Goal: Transaction & Acquisition: Purchase product/service

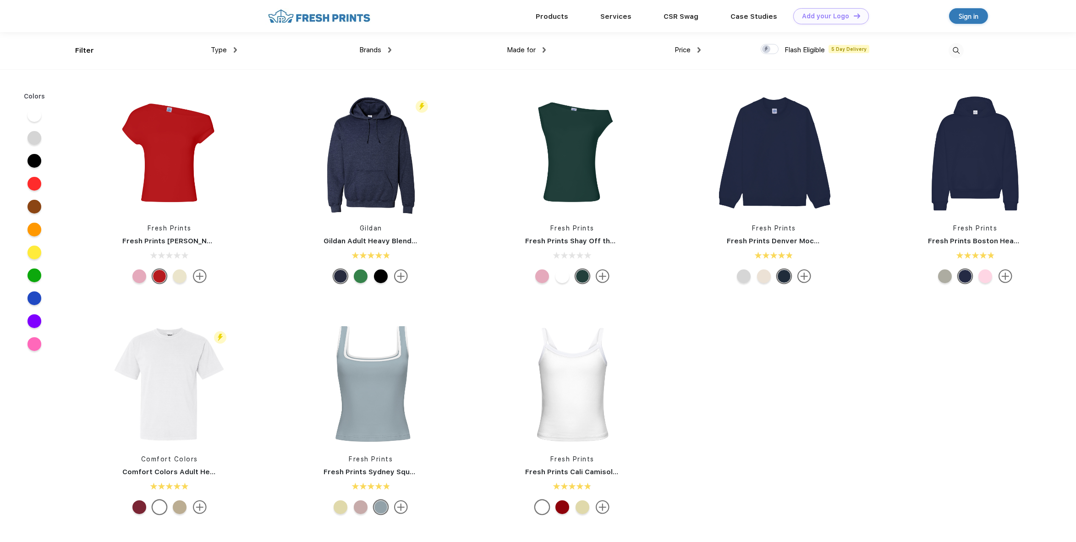
scroll to position [0, 0]
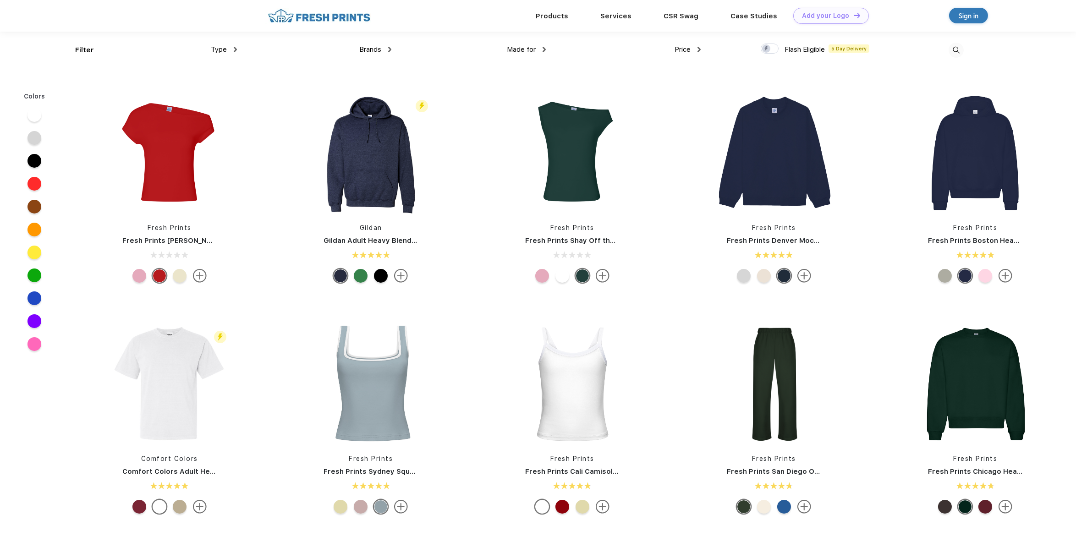
click at [82, 49] on div "Type Shirts Sweaters Bottoms Accessories Hats Tanks Jackets Jerseys Polos" at bounding box center [159, 50] width 154 height 37
click at [79, 57] on div "Filter" at bounding box center [78, 50] width 7 height 37
click at [219, 47] on span "Type" at bounding box center [219, 49] width 16 height 8
click at [227, 47] on div "Type" at bounding box center [224, 49] width 26 height 11
click at [214, 96] on div "Sweaters" at bounding box center [214, 97] width 28 height 10
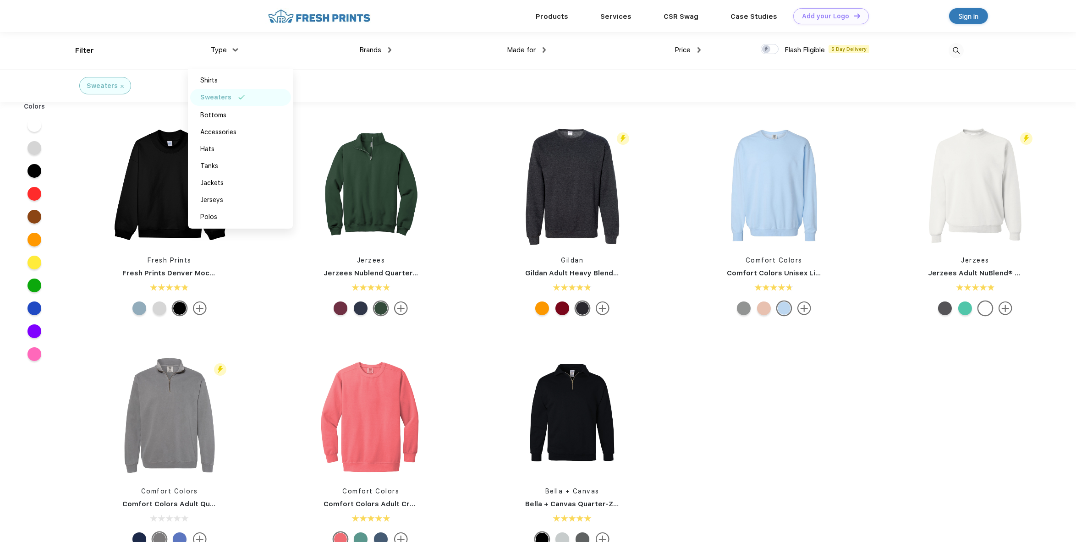
click at [799, 451] on div "Fresh Prints Fresh Prints Denver Mock Neck Heavyweight Sweatshirt Jerzees Jerze…" at bounding box center [572, 337] width 1007 height 462
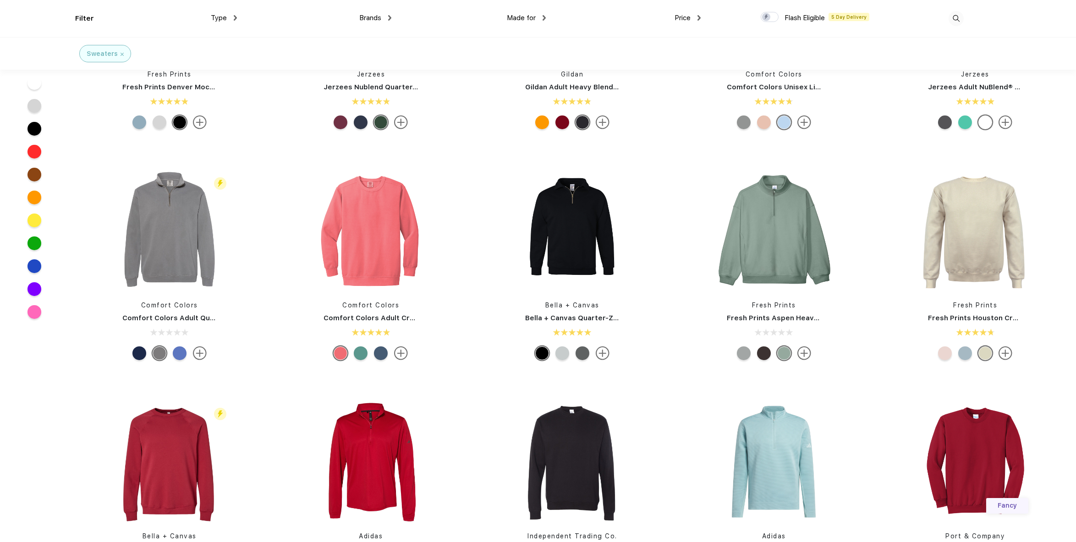
scroll to position [117, 0]
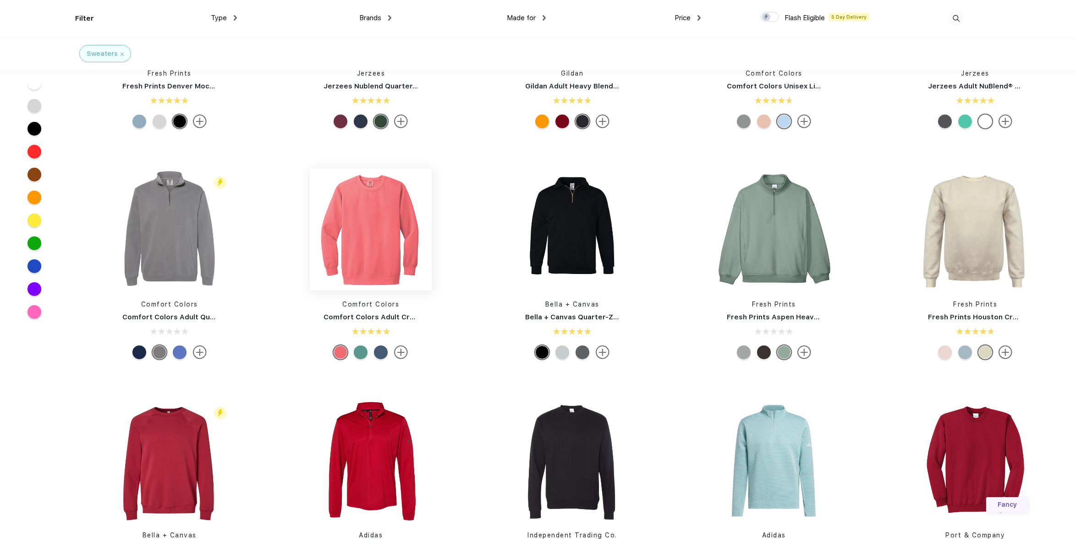
click at [362, 219] on img at bounding box center [371, 230] width 122 height 122
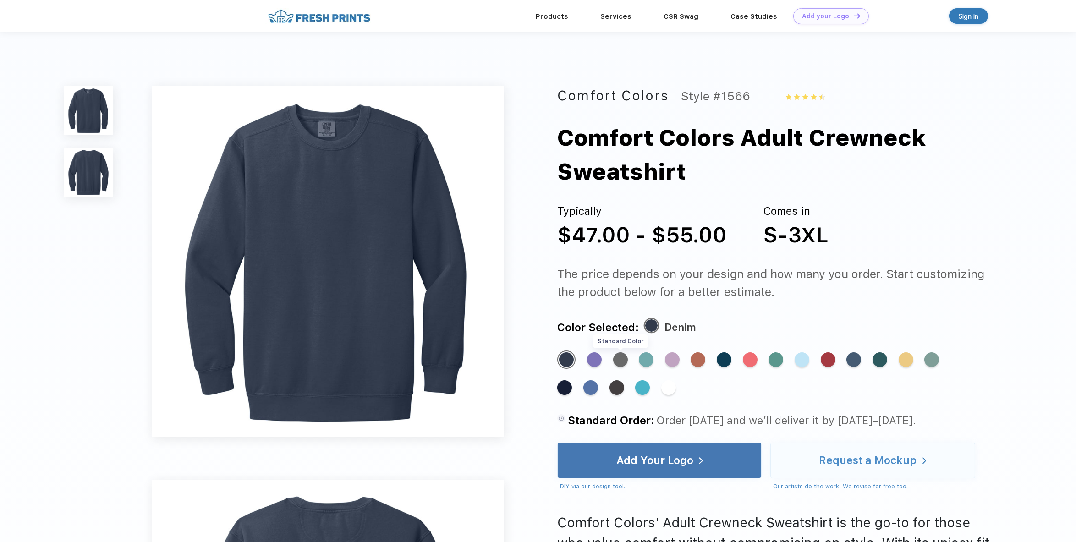
click at [621, 358] on div "Standard Color" at bounding box center [620, 359] width 15 height 15
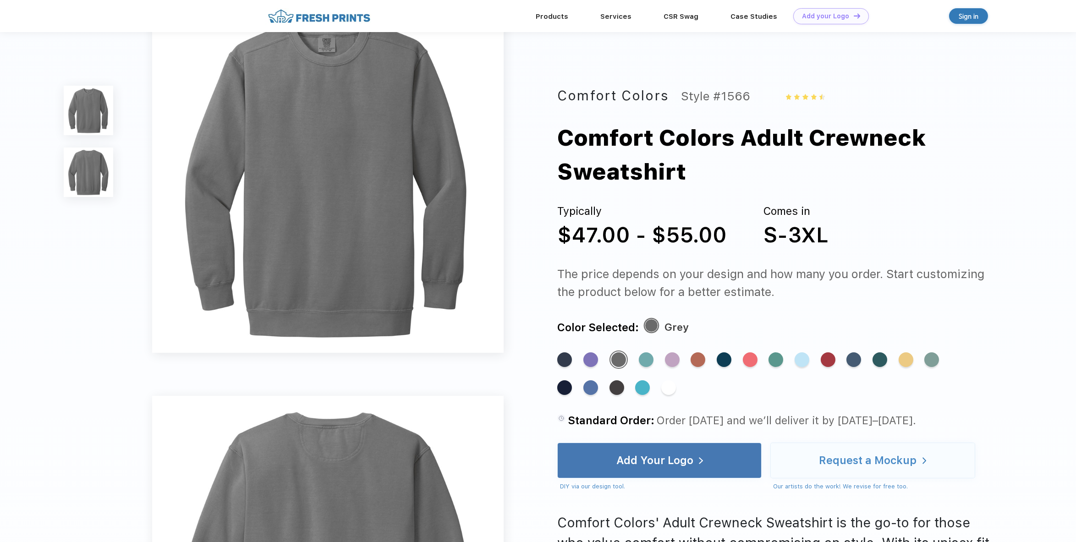
scroll to position [52, 0]
click at [533, 282] on div "Comfort Colors Style #1566 Comfort Colors Adult Crewneck Sweatshirt Typically $…" at bounding box center [538, 525] width 1076 height 1155
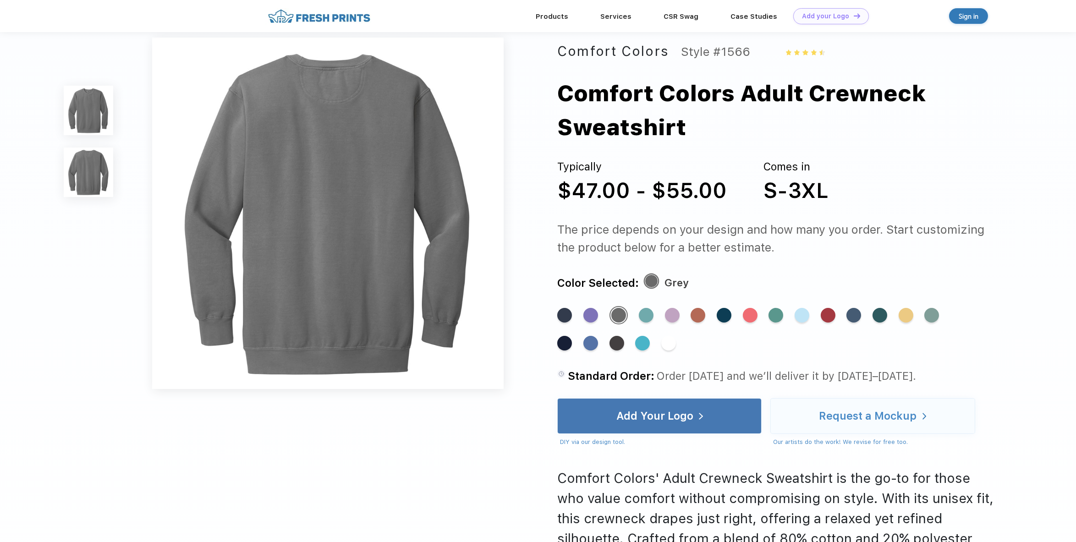
scroll to position [408, 0]
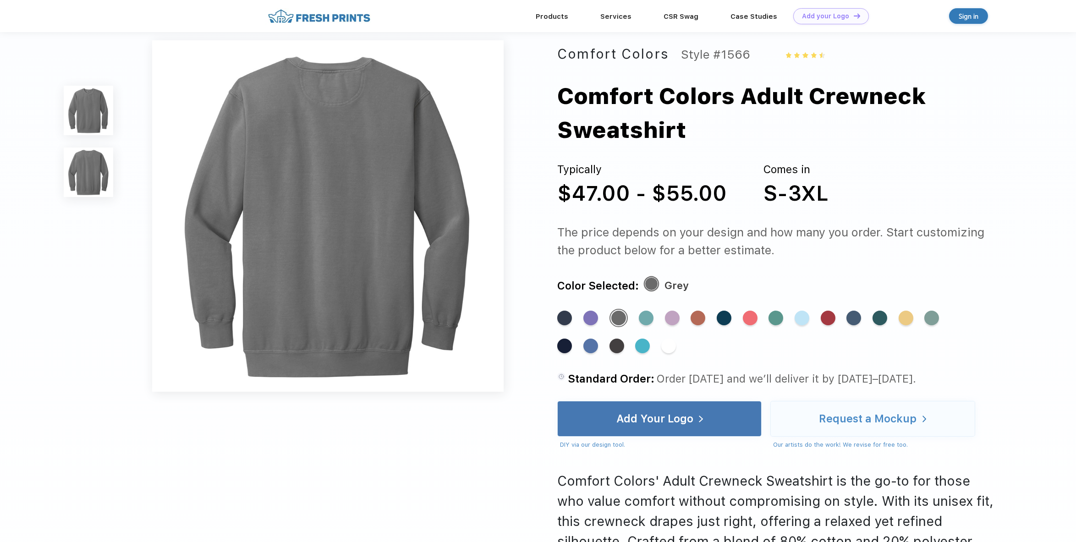
click at [765, 236] on div "The price depends on your design and how many you order. Start customizing the …" at bounding box center [777, 241] width 441 height 36
click at [818, 229] on div "The price depends on your design and how many you order. Start customizing the …" at bounding box center [777, 241] width 441 height 36
click at [898, 226] on div "The price depends on your design and how many you order. Start customizing the …" at bounding box center [777, 241] width 441 height 36
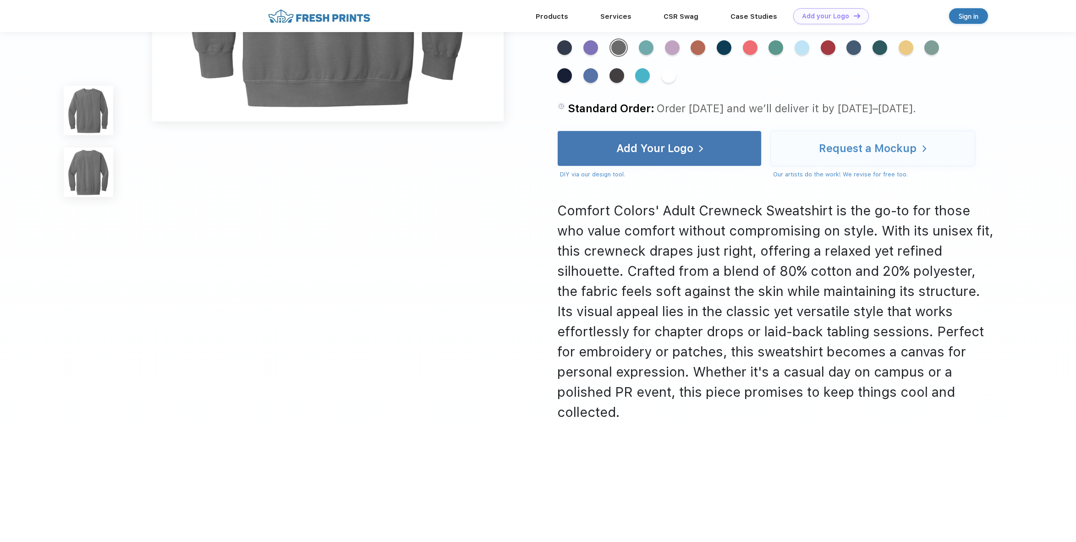
scroll to position [680, 0]
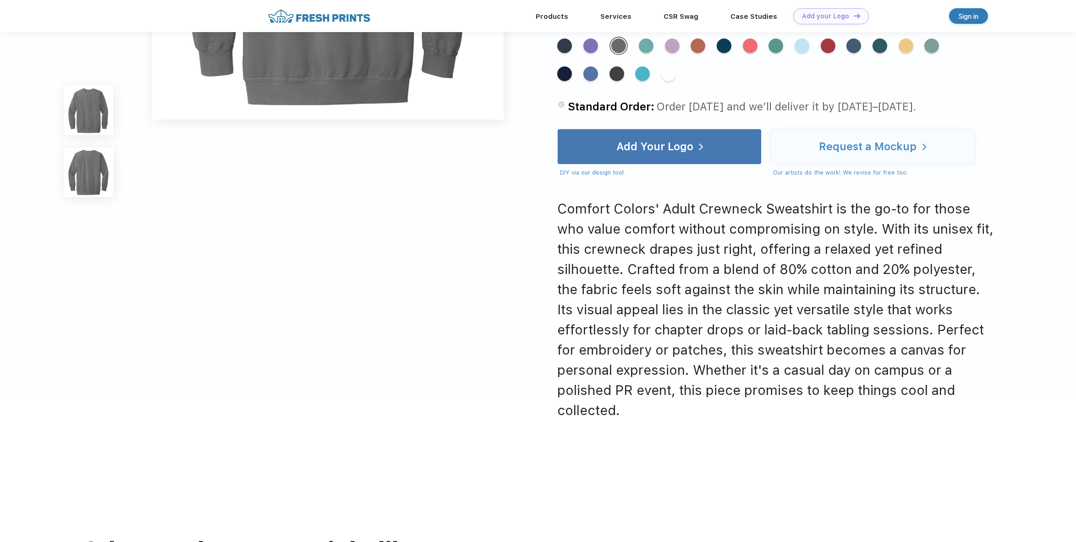
drag, startPoint x: 751, startPoint y: 235, endPoint x: 672, endPoint y: 235, distance: 79.7
click at [672, 235] on div "Comfort Colors' Adult Crewneck Sweatshirt is the go-to for those who value comf…" at bounding box center [777, 310] width 441 height 222
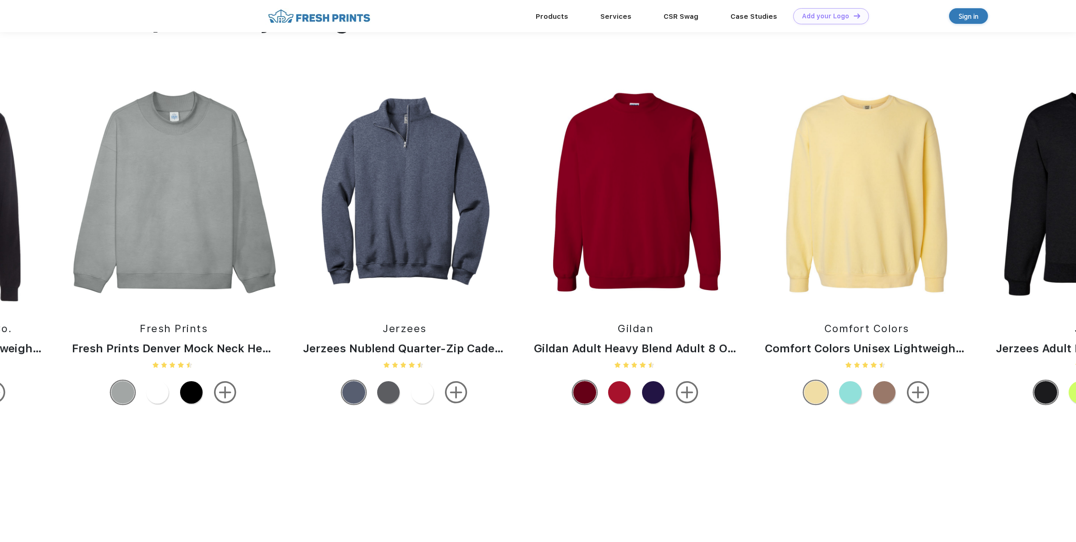
scroll to position [1210, 0]
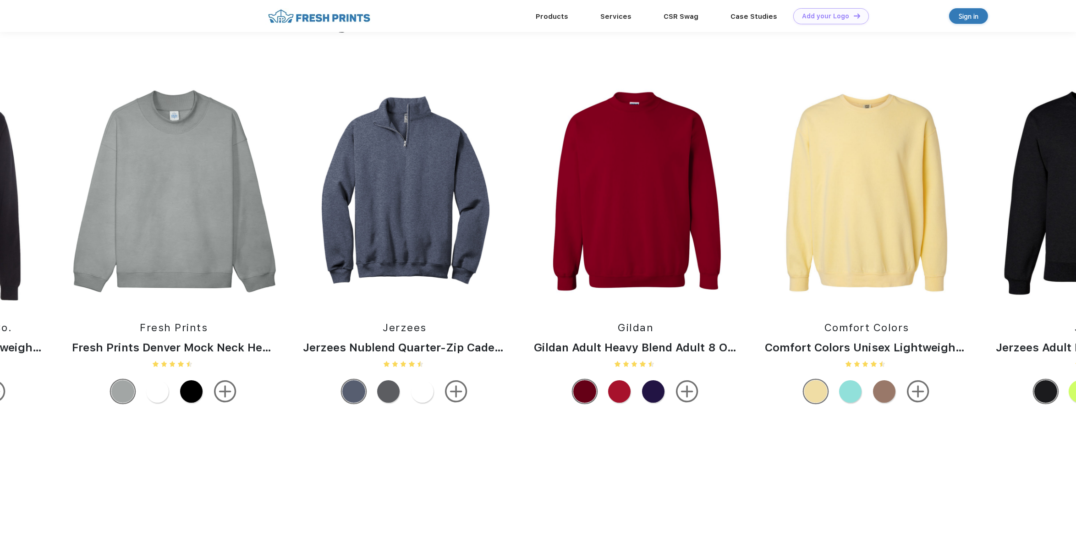
click at [648, 202] on img at bounding box center [636, 192] width 222 height 215
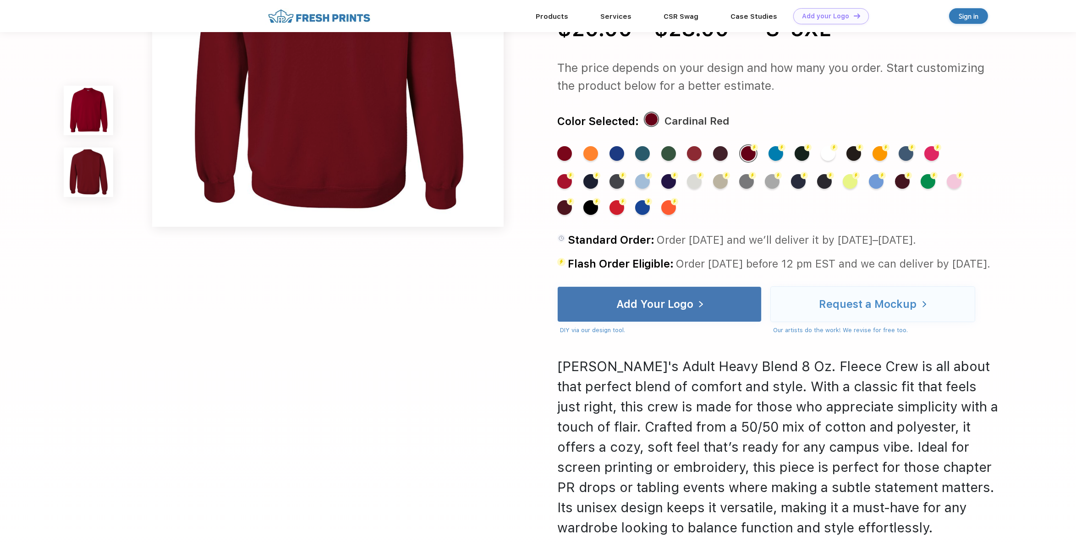
scroll to position [643, 0]
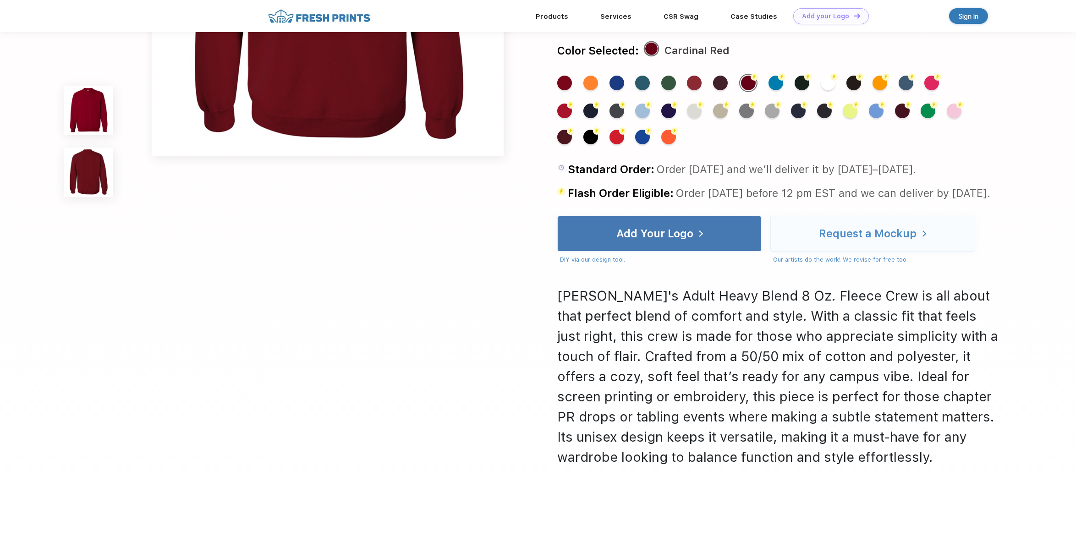
click at [901, 352] on div "Gildan's Adult Heavy Blend 8 Oz. Fleece Crew is all about that perfect blend of…" at bounding box center [777, 375] width 441 height 181
click at [853, 334] on div "Gildan's Adult Heavy Blend 8 Oz. Fleece Crew is all about that perfect blend of…" at bounding box center [777, 375] width 441 height 181
click at [851, 317] on div "Gildan's Adult Heavy Blend 8 Oz. Fleece Crew is all about that perfect blend of…" at bounding box center [777, 375] width 441 height 181
click at [825, 337] on div "Gildan's Adult Heavy Blend 8 Oz. Fleece Crew is all about that perfect blend of…" at bounding box center [777, 375] width 441 height 181
click at [849, 313] on div "Gildan's Adult Heavy Blend 8 Oz. Fleece Crew is all about that perfect blend of…" at bounding box center [777, 375] width 441 height 181
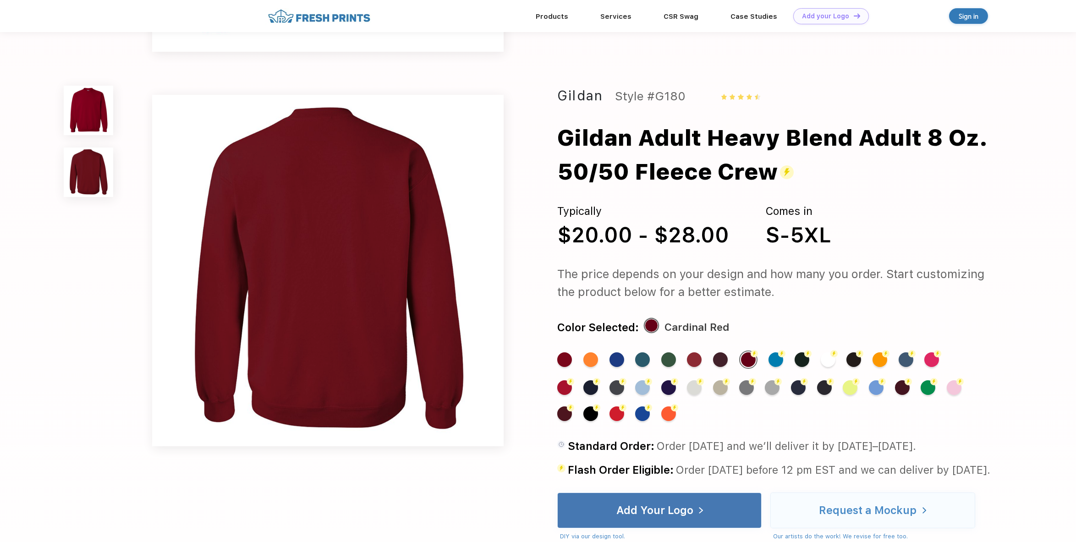
scroll to position [354, 0]
click at [914, 274] on div "The price depends on your design and how many you order. Start customizing the …" at bounding box center [777, 283] width 441 height 36
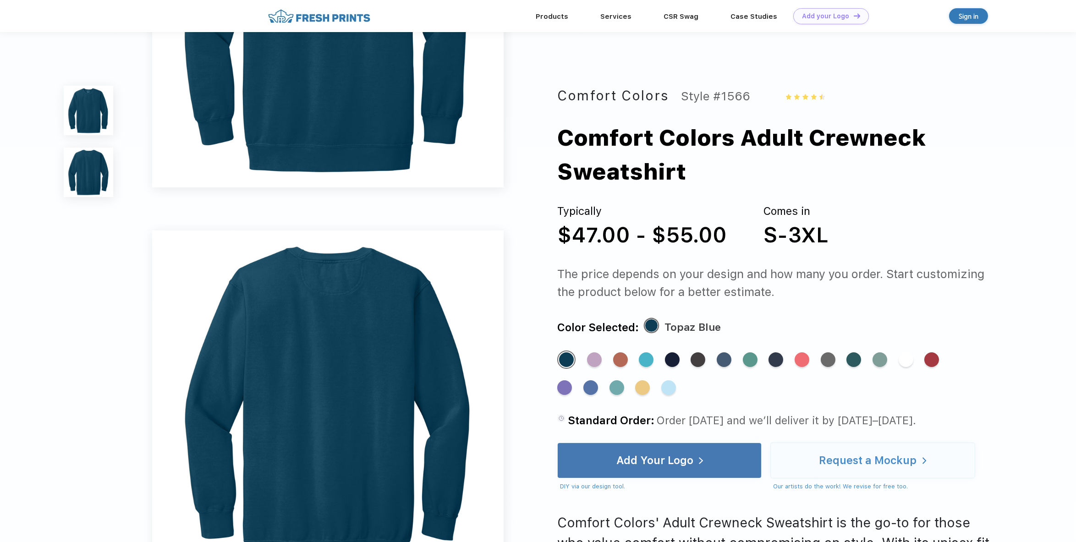
scroll to position [221, 0]
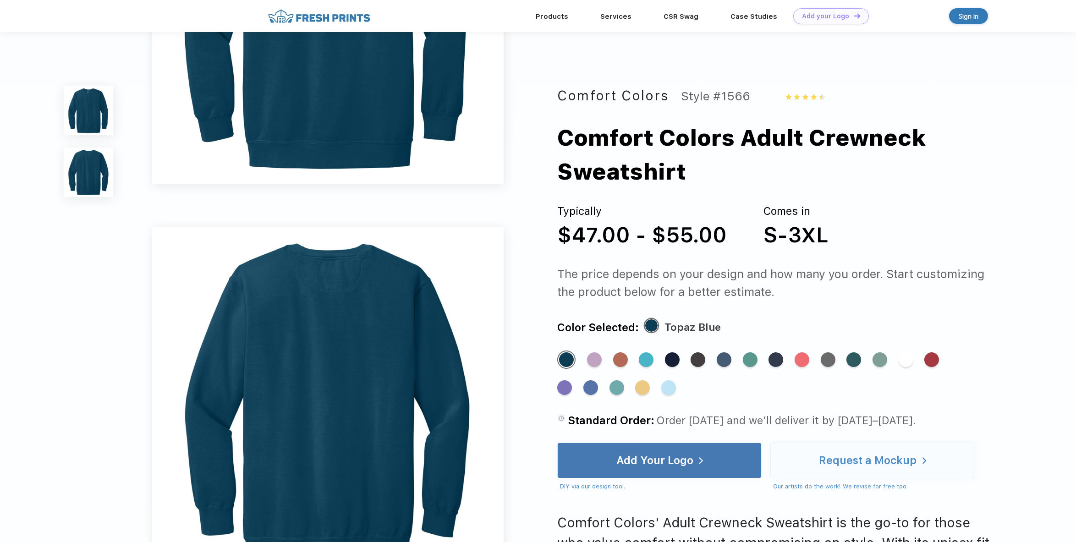
click at [1026, 355] on div "Comfort Colors Style #1566 Comfort Colors Adult Crewneck Sweatshirt Typically $…" at bounding box center [538, 356] width 1076 height 1155
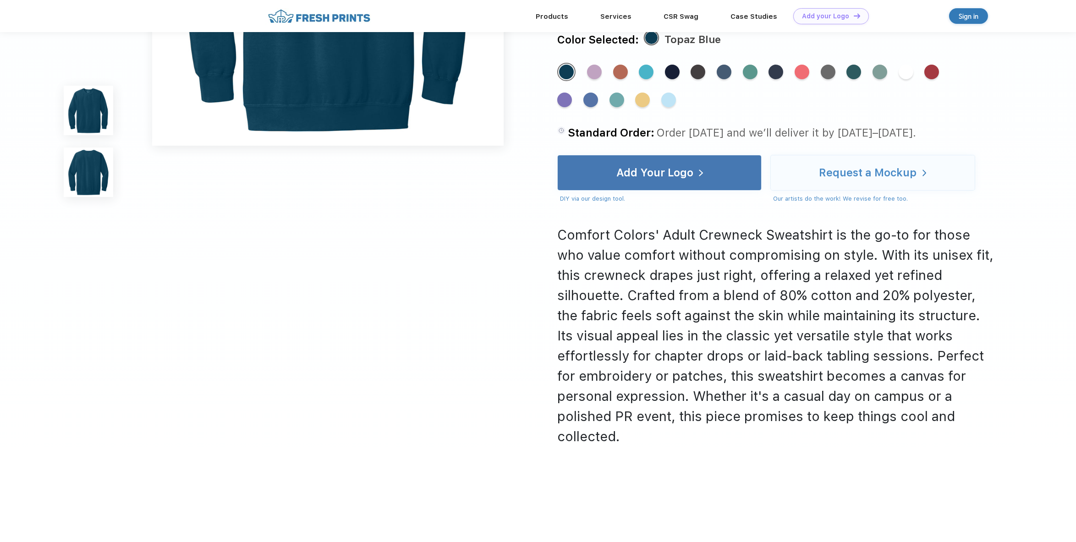
scroll to position [655, 0]
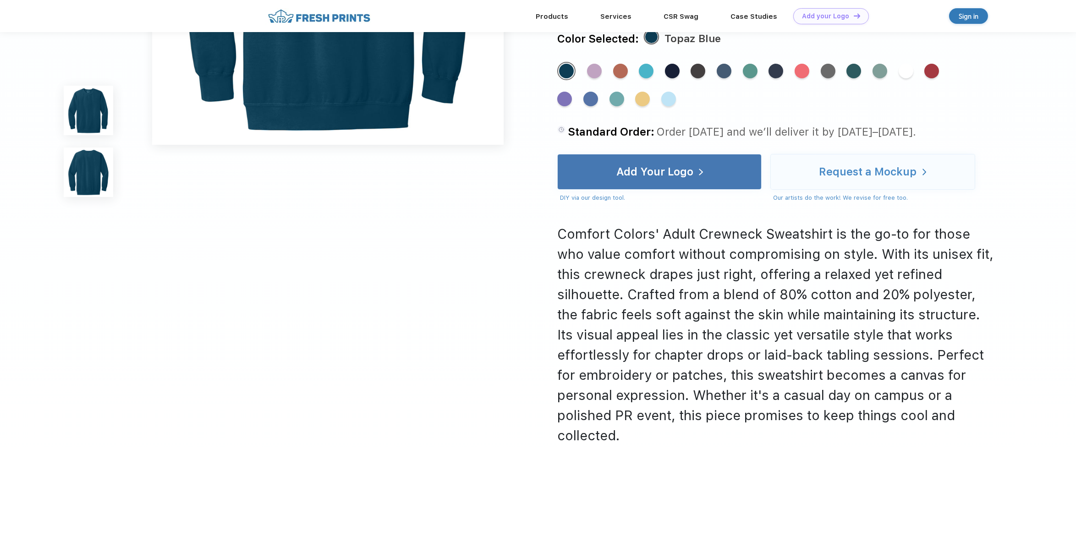
click at [854, 274] on div "Comfort Colors' Adult Crewneck Sweatshirt is the go-to for those who value comf…" at bounding box center [777, 335] width 441 height 222
click at [727, 234] on div "Comfort Colors' Adult Crewneck Sweatshirt is the go-to for those who value comf…" at bounding box center [777, 335] width 441 height 222
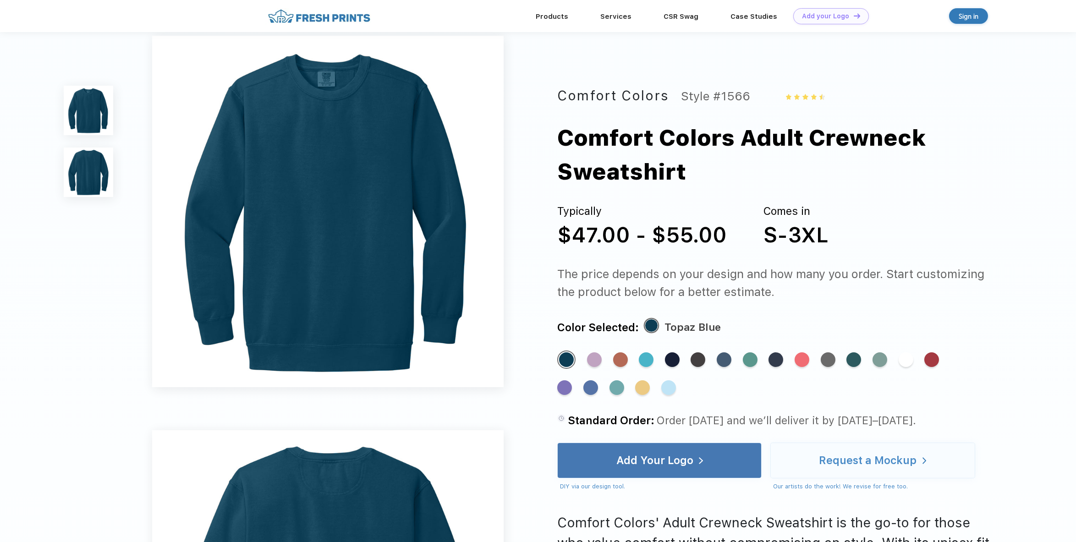
scroll to position [0, 0]
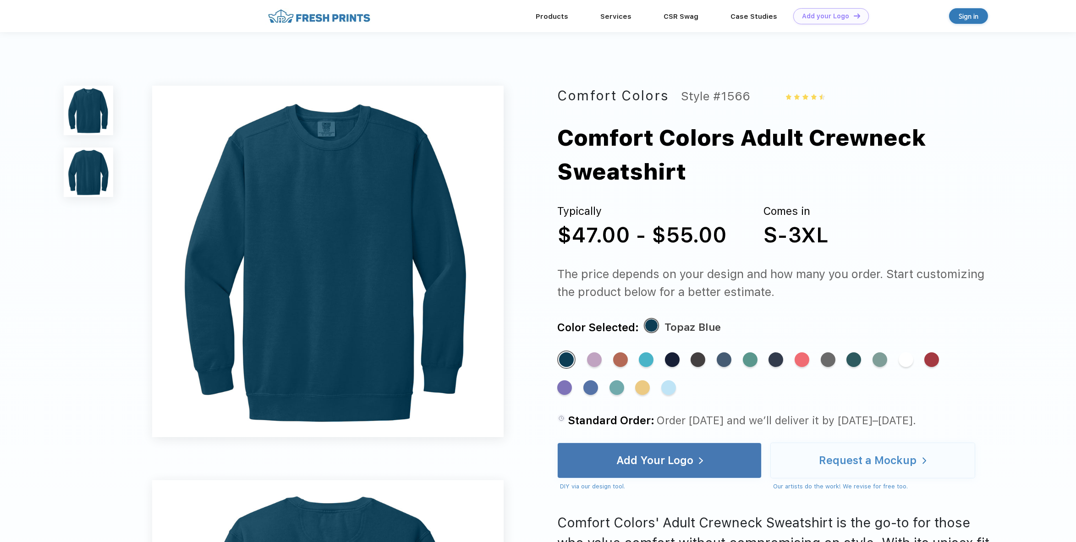
click at [780, 143] on div "Comfort Colors Adult Crewneck Sweatshirt" at bounding box center [799, 154] width 484 height 67
click at [782, 133] on div "Comfort Colors Adult Crewneck Sweatshirt" at bounding box center [799, 154] width 484 height 67
click at [765, 142] on div "Comfort Colors Adult Crewneck Sweatshirt" at bounding box center [799, 154] width 484 height 67
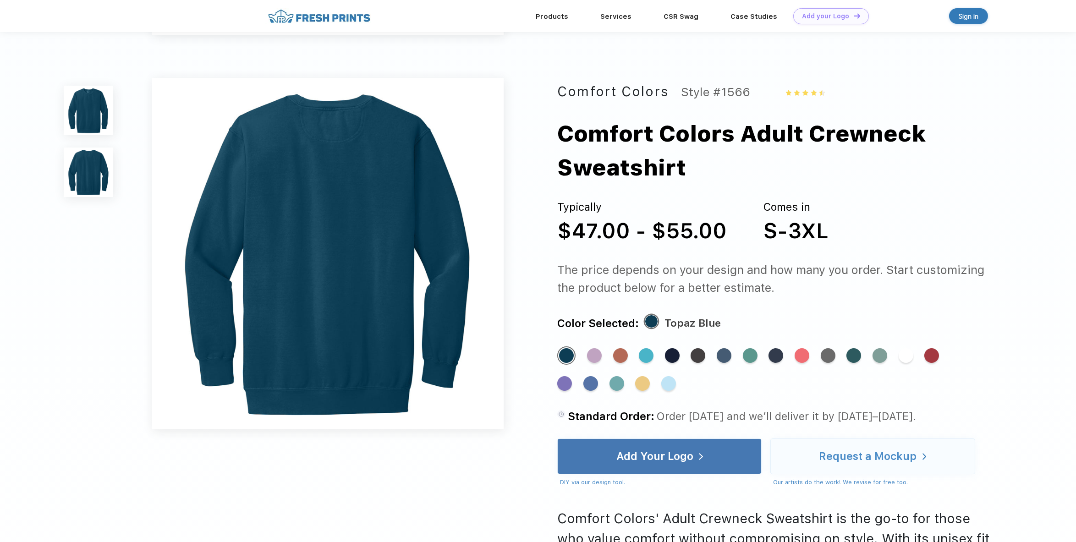
scroll to position [371, 0]
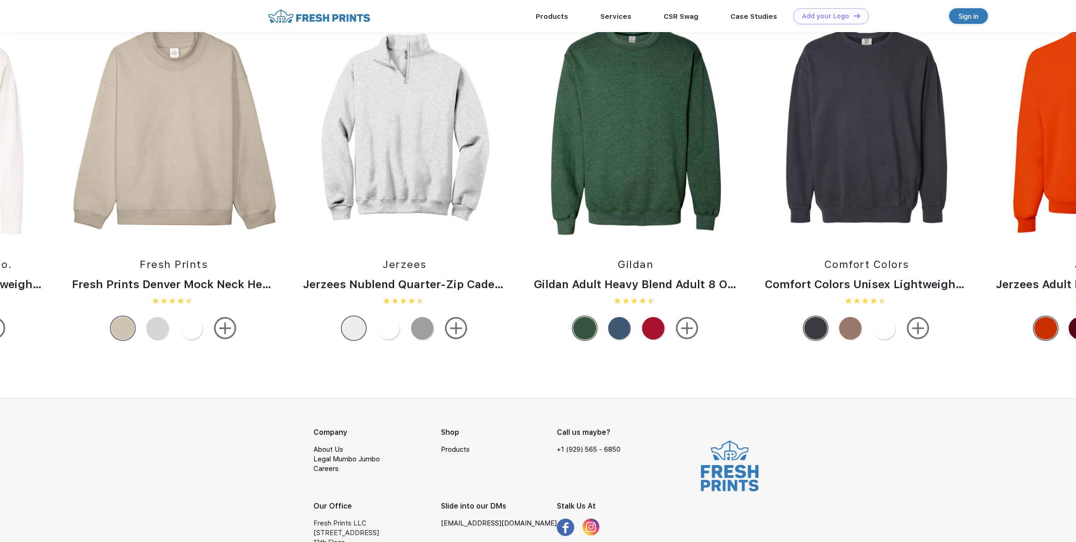
scroll to position [1274, 0]
click at [401, 133] on img at bounding box center [405, 129] width 222 height 215
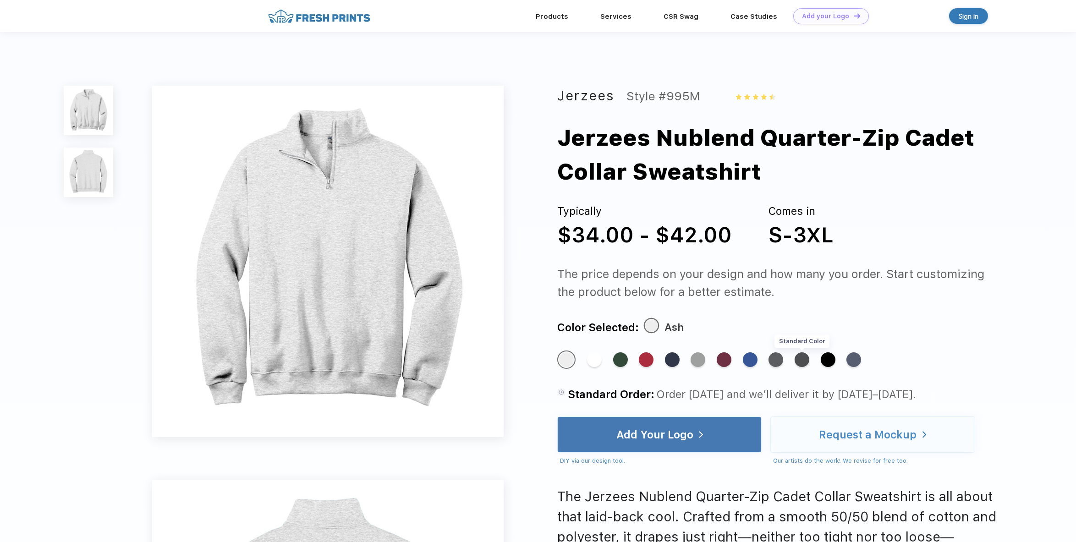
click at [800, 356] on div "Standard Color" at bounding box center [802, 359] width 15 height 15
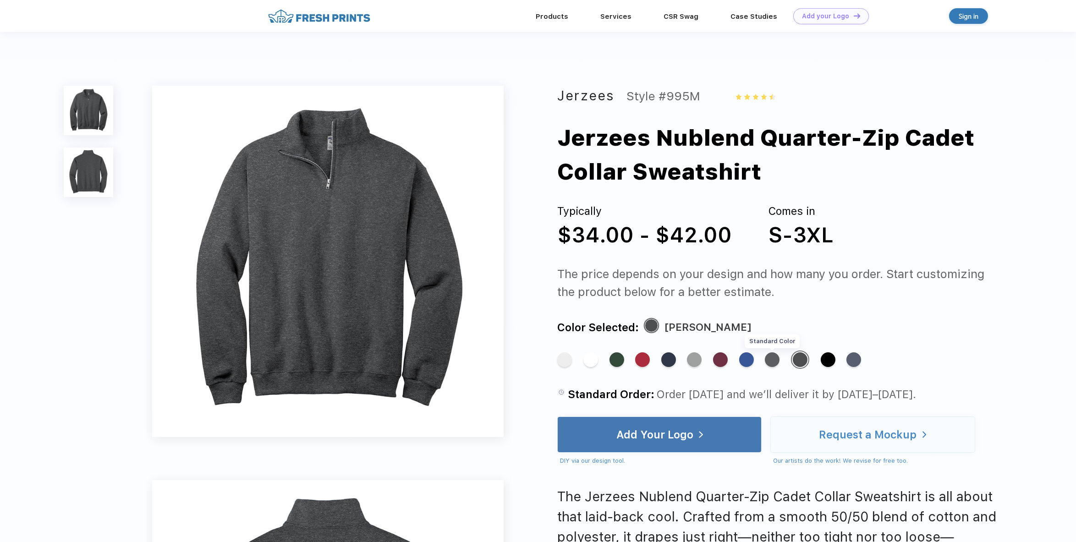
click at [767, 359] on div "Standard Color" at bounding box center [772, 359] width 15 height 15
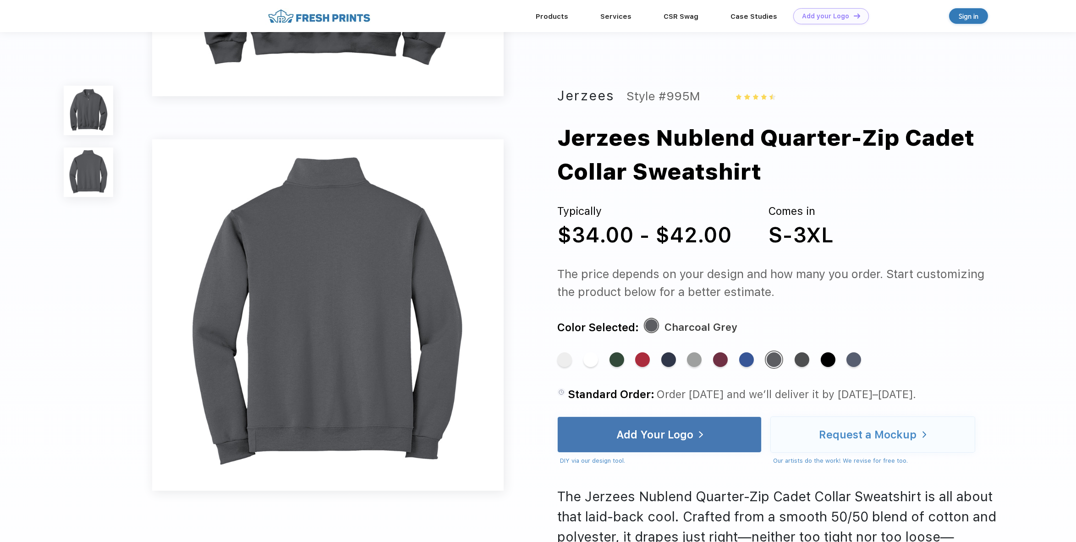
scroll to position [310, 0]
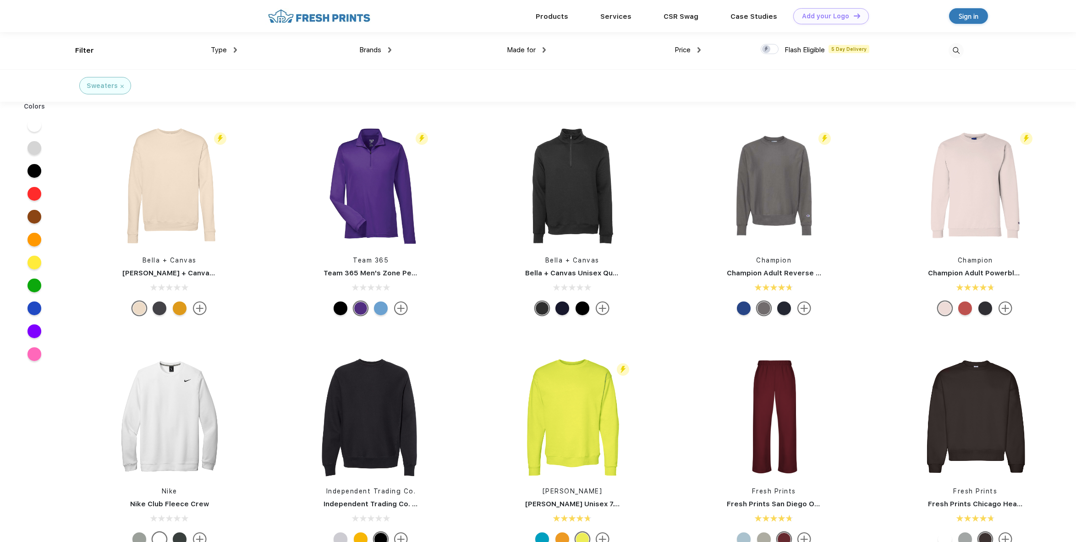
scroll to position [117, 0]
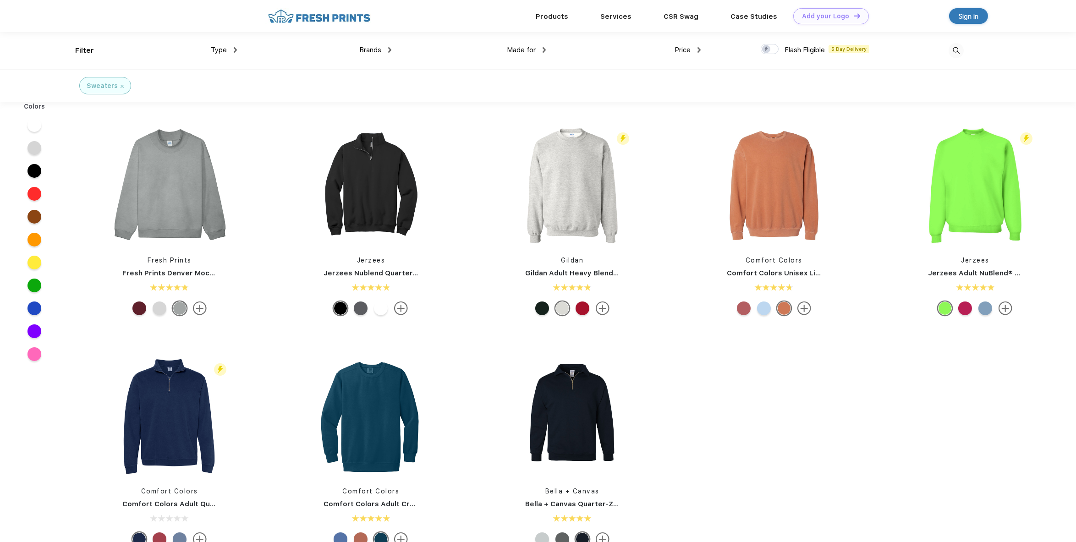
scroll to position [0, 0]
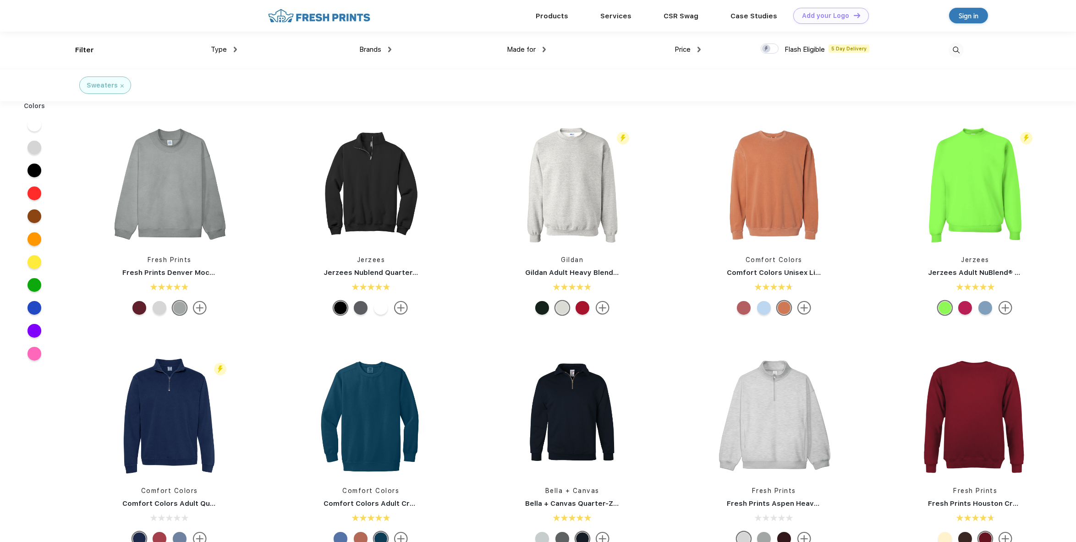
click at [226, 48] on span "Type" at bounding box center [219, 49] width 16 height 8
click at [542, 47] on div "Made for" at bounding box center [526, 49] width 39 height 11
click at [504, 79] on div "Unisex" at bounding box center [506, 80] width 20 height 10
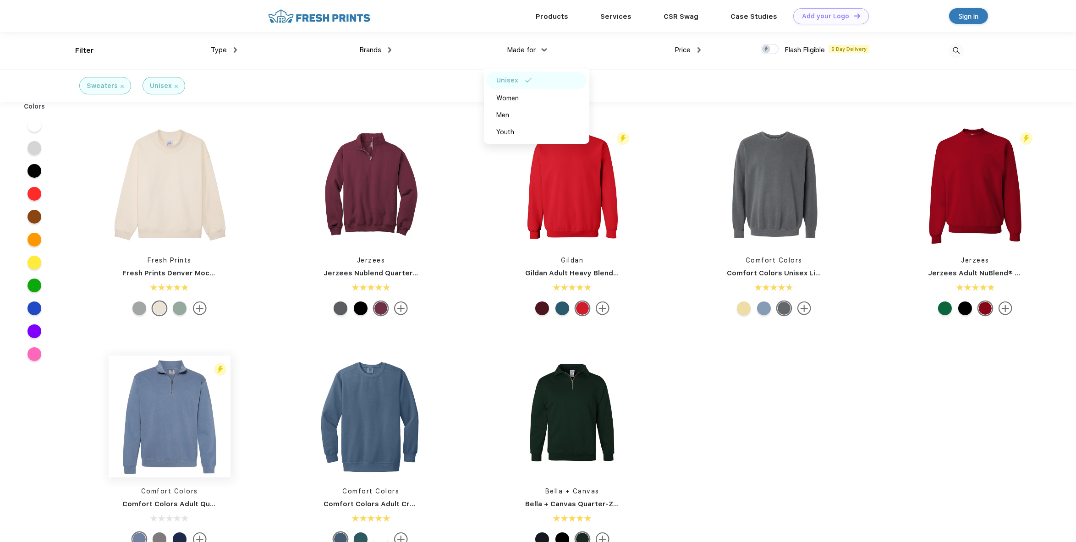
click at [172, 430] on img at bounding box center [170, 417] width 122 height 122
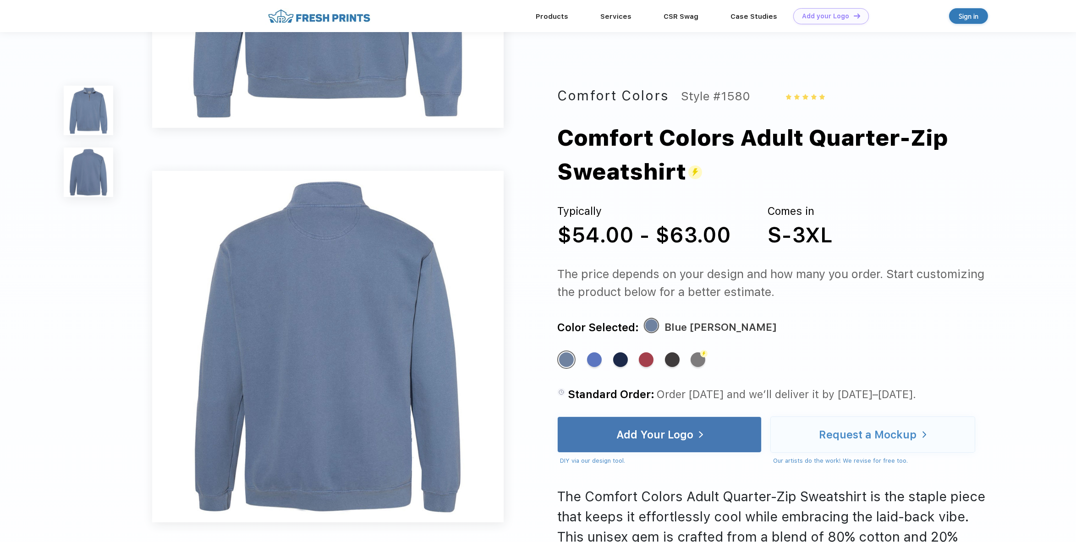
scroll to position [278, 0]
click at [858, 279] on div "The price depends on your design and how many you order. Start customizing the …" at bounding box center [777, 283] width 441 height 36
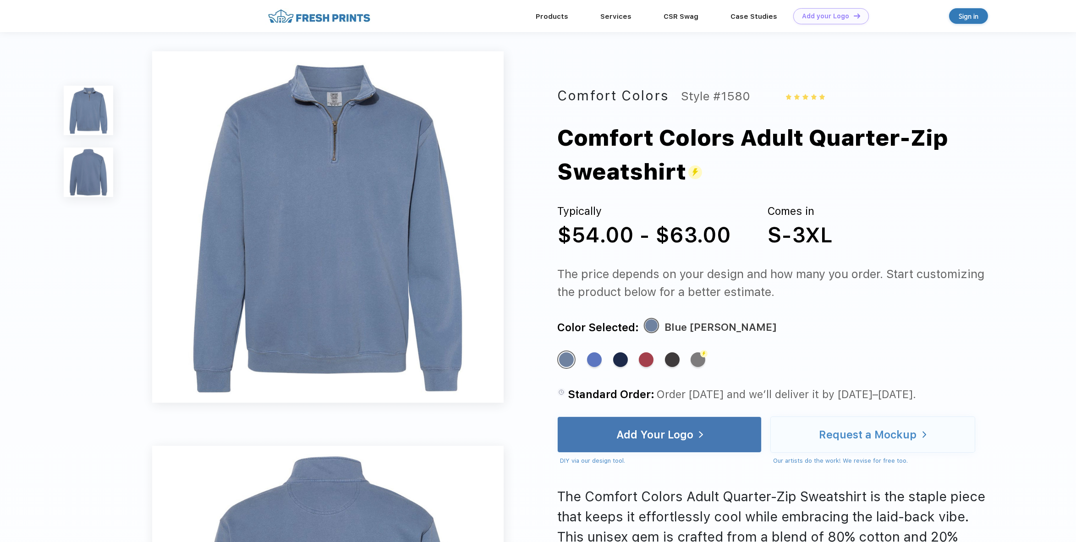
scroll to position [0, 0]
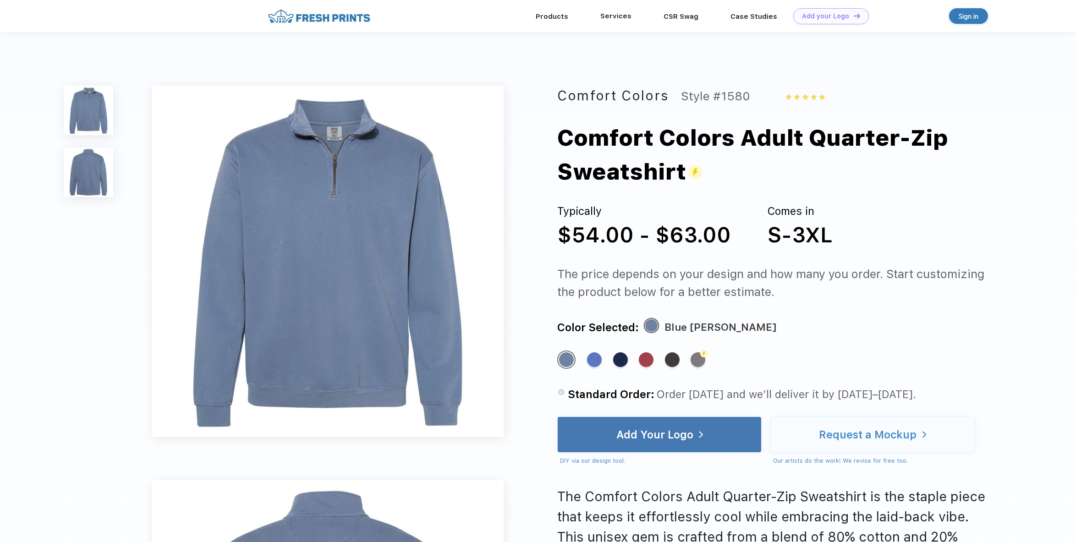
click at [613, 26] on div "Services" at bounding box center [615, 16] width 63 height 32
click at [616, 16] on link "Services" at bounding box center [615, 16] width 31 height 8
